Goal: Check status: Check status

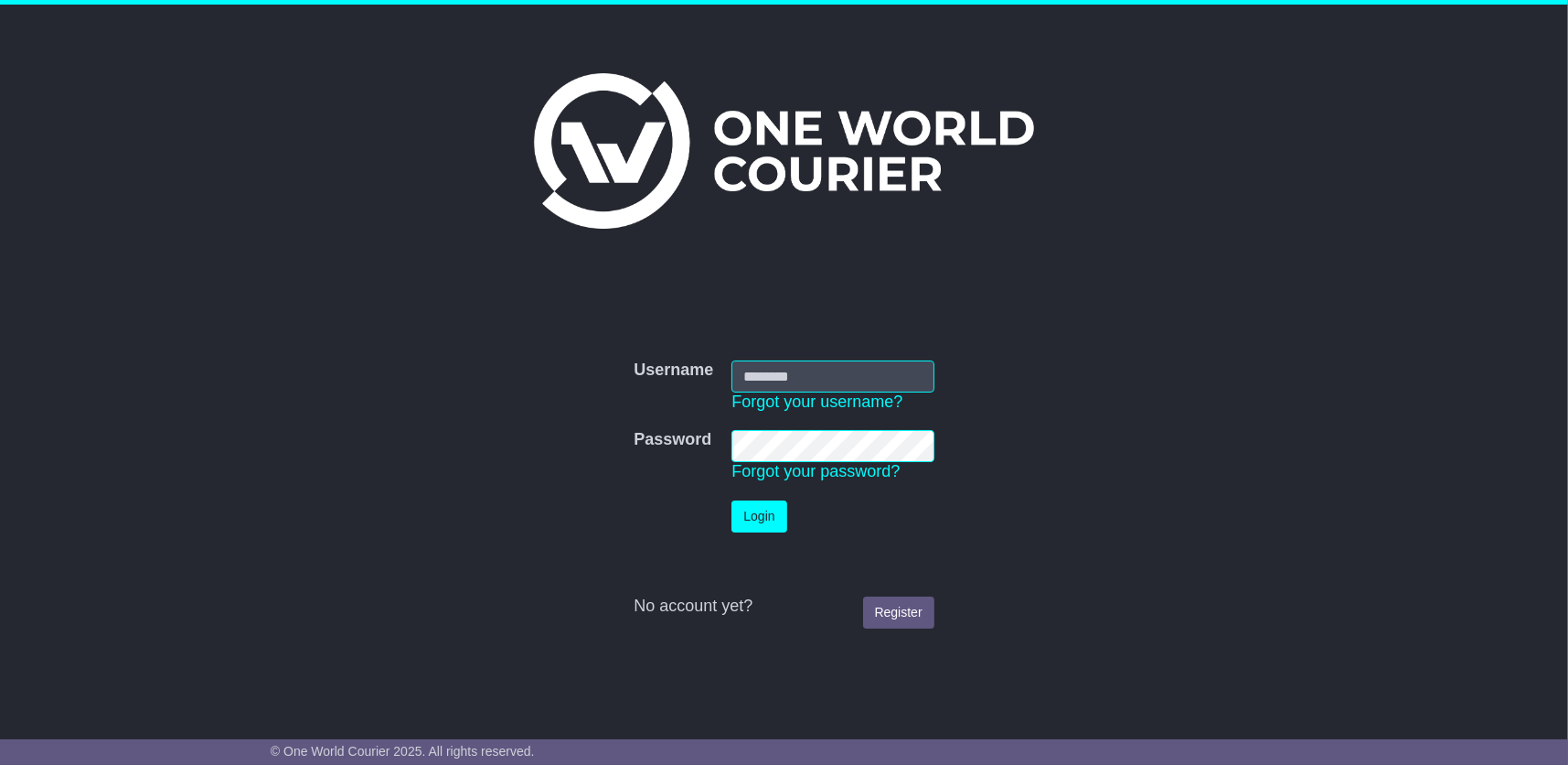
type input "**********"
click at [774, 516] on button "Login" at bounding box center [759, 516] width 54 height 32
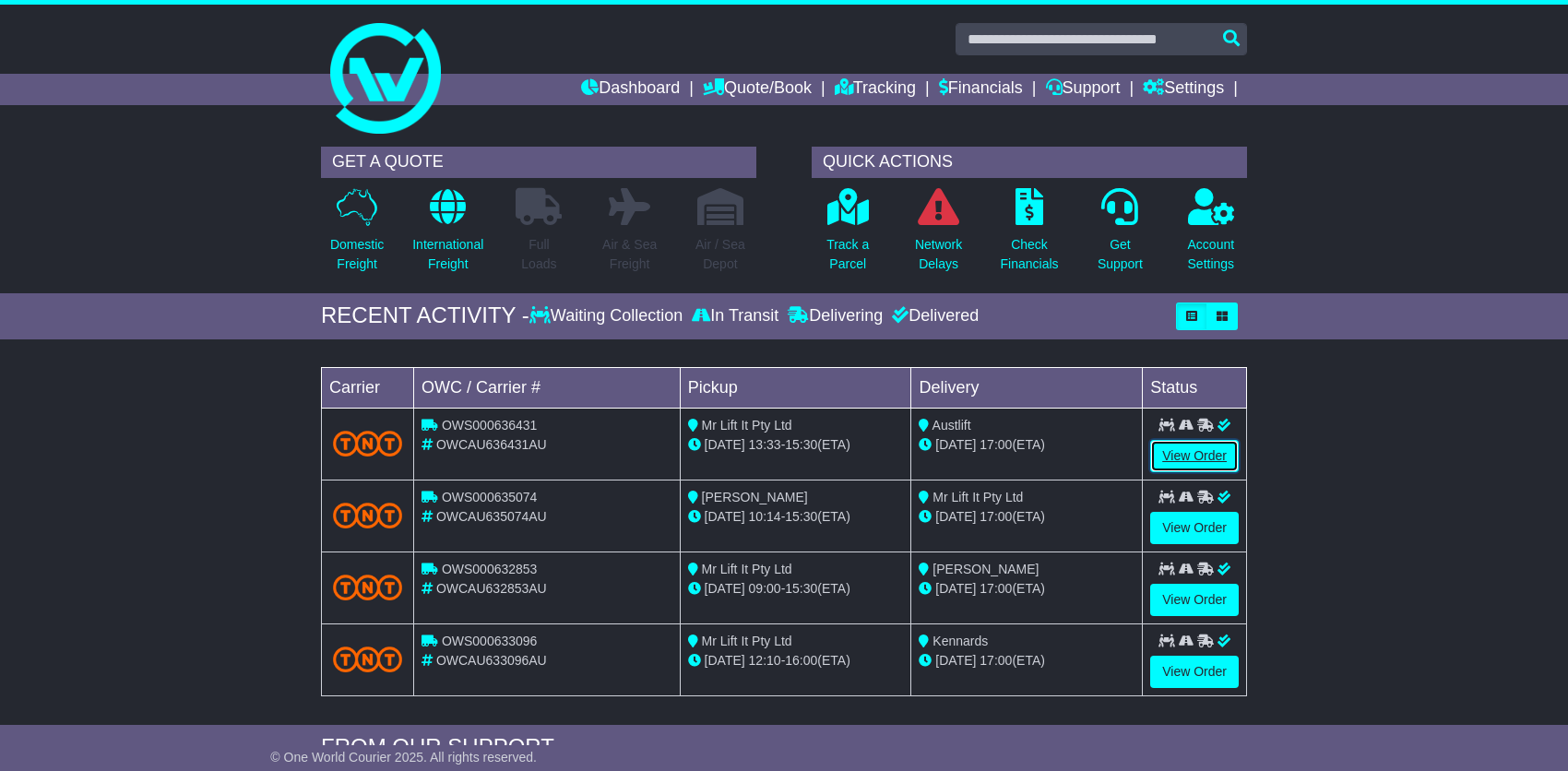
click at [1186, 448] on link "View Order" at bounding box center [1194, 455] width 88 height 32
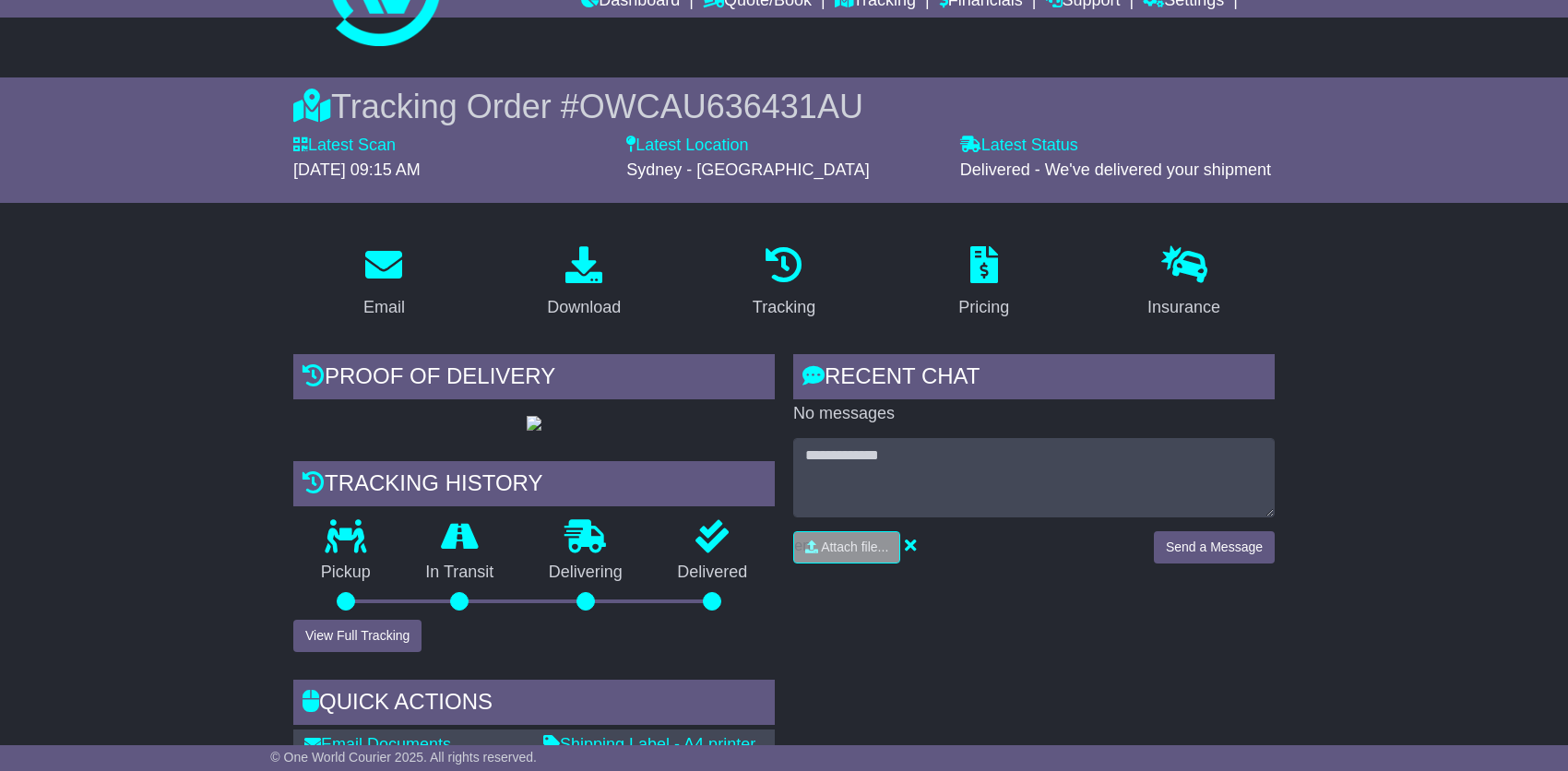
scroll to position [92, 0]
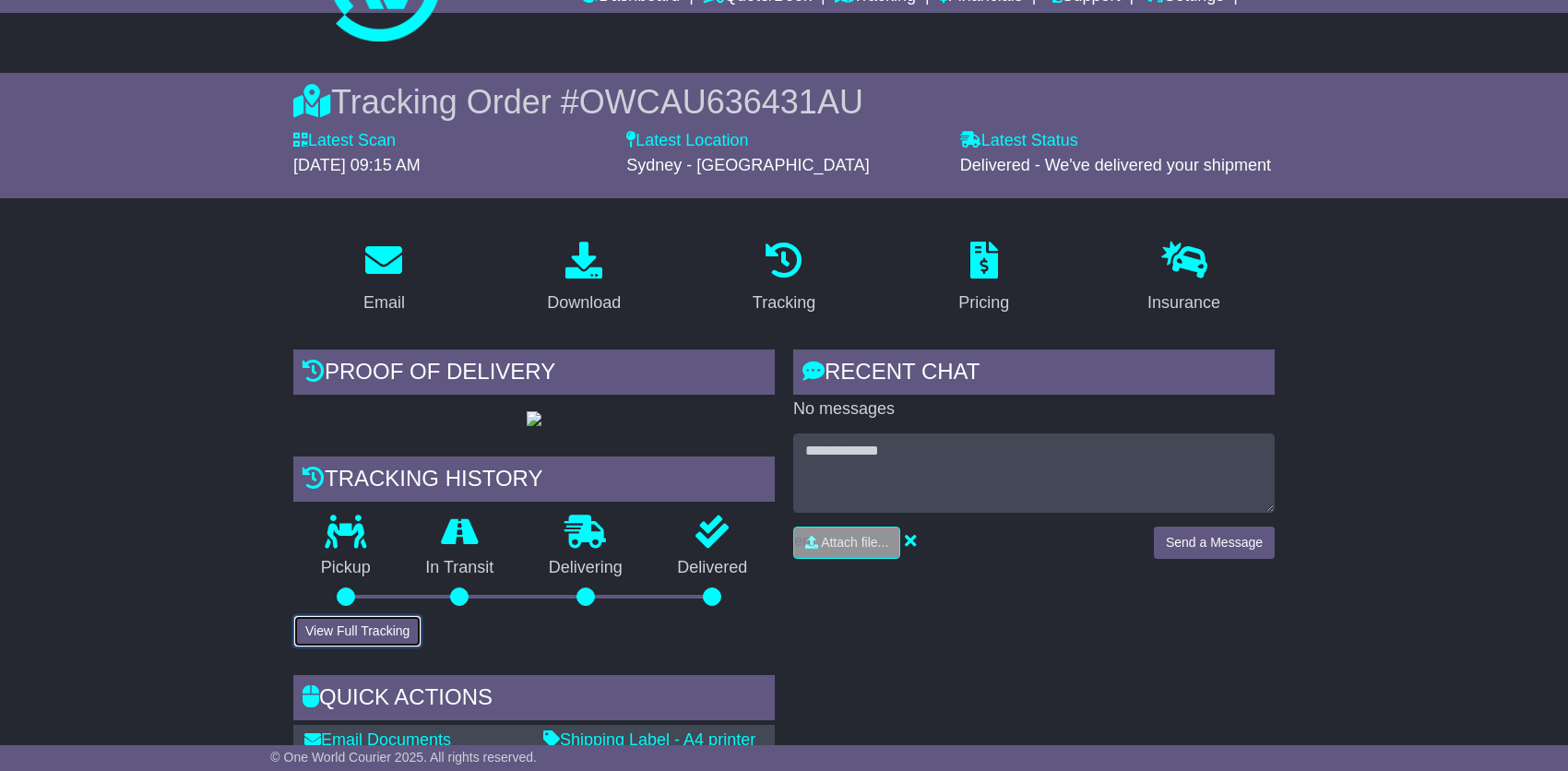
click at [393, 647] on button "View Full Tracking" at bounding box center [357, 631] width 129 height 32
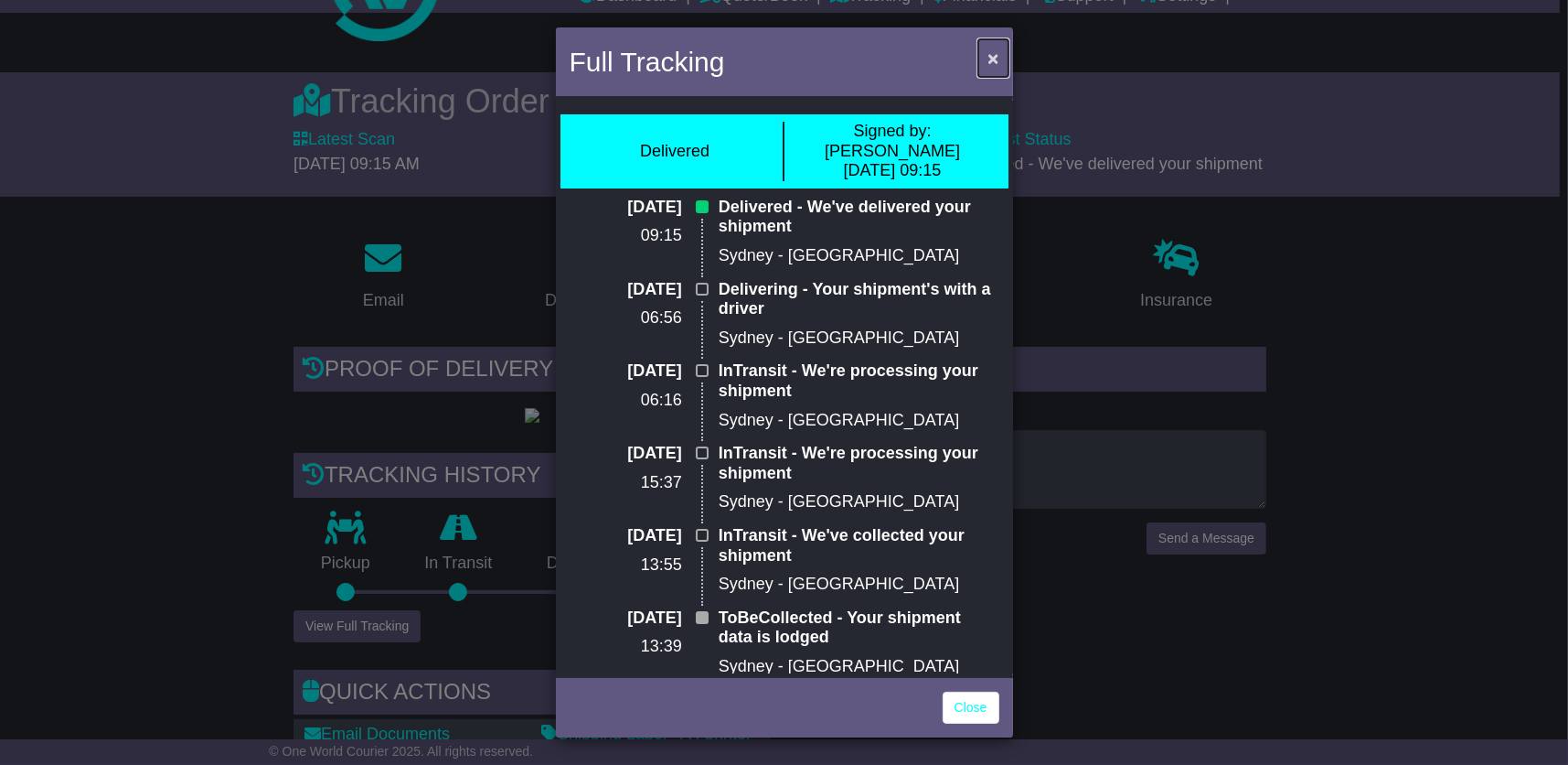
click at [991, 55] on span "×" at bounding box center [992, 58] width 11 height 21
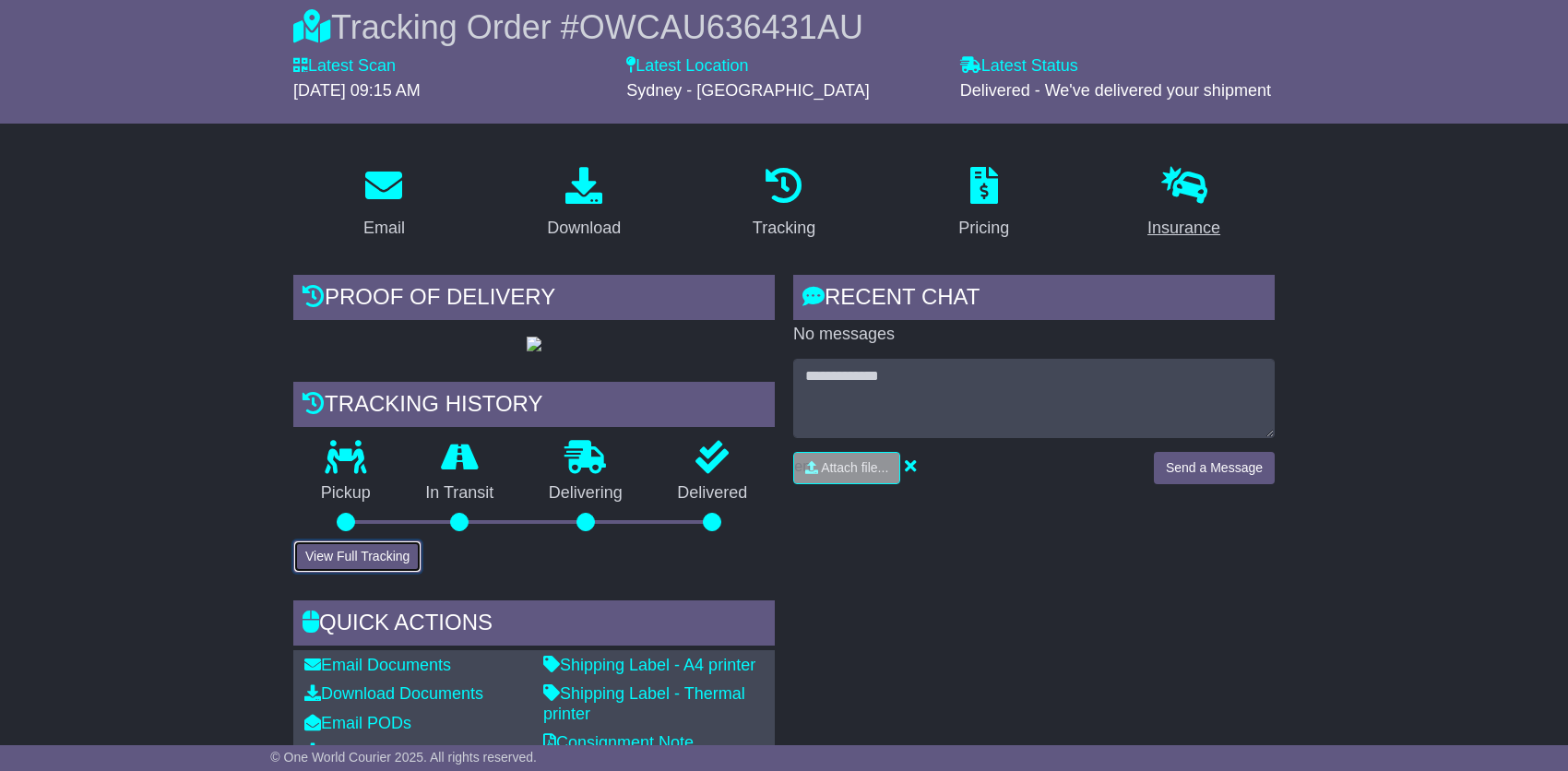
scroll to position [0, 0]
